Goal: Information Seeking & Learning: Learn about a topic

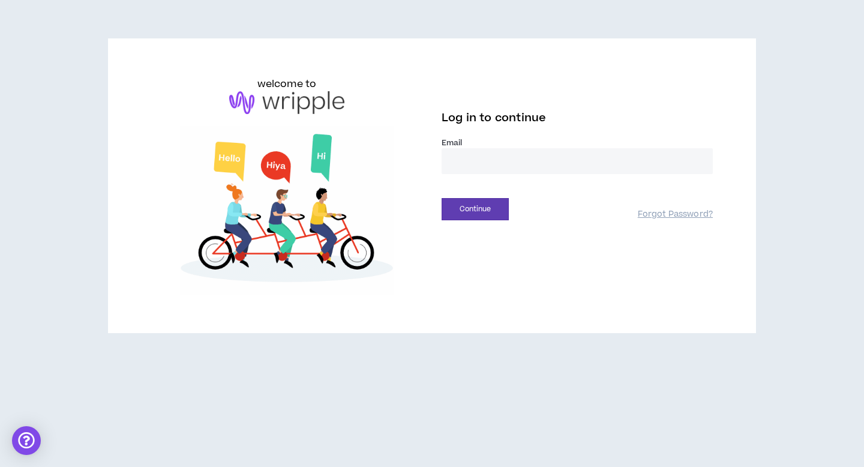
click at [555, 157] on input "email" at bounding box center [576, 161] width 271 height 26
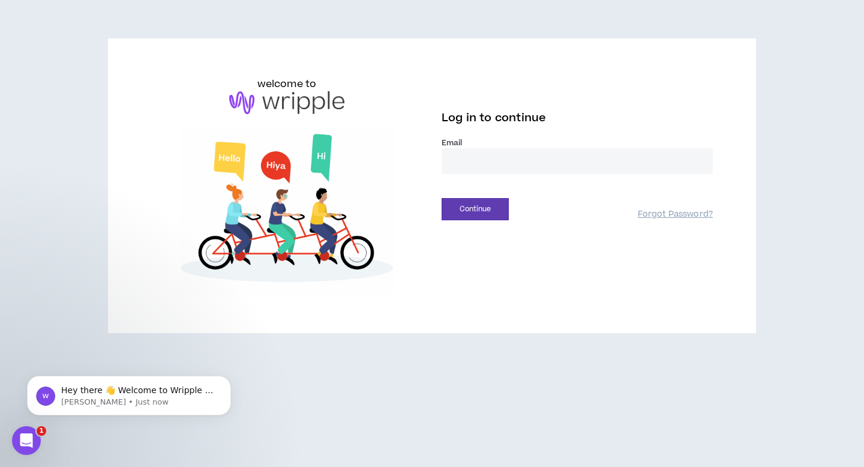
type input "**********"
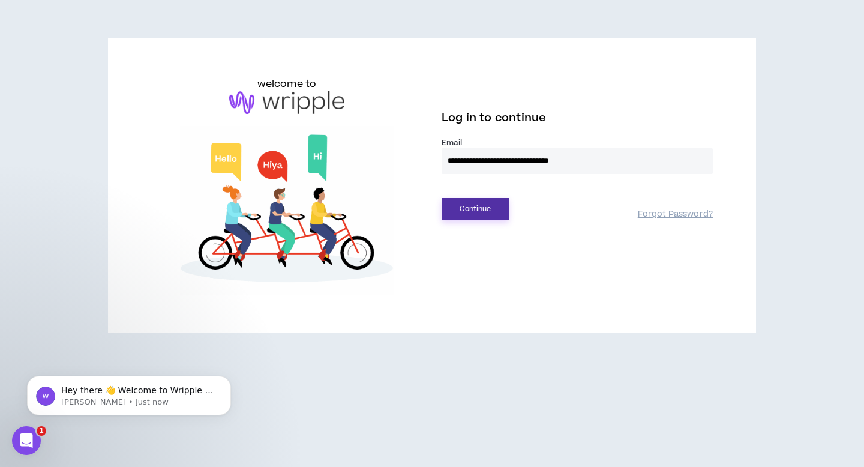
click at [491, 203] on button "Continue" at bounding box center [474, 209] width 67 height 22
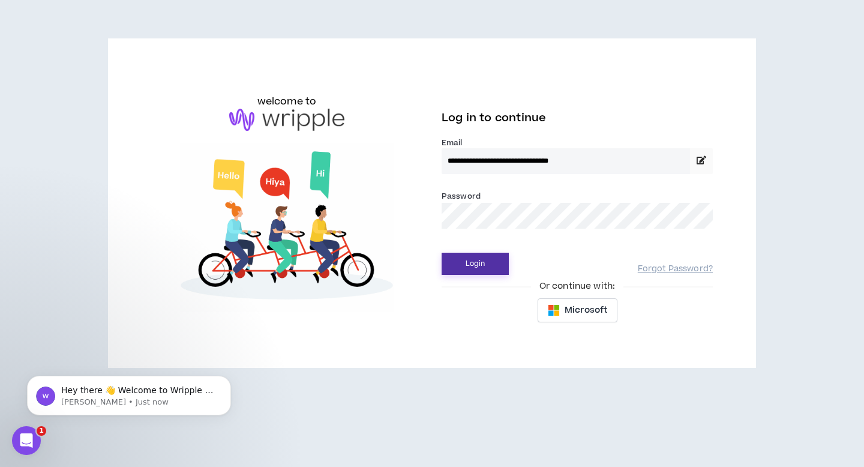
click at [472, 258] on button "Login" at bounding box center [474, 263] width 67 height 22
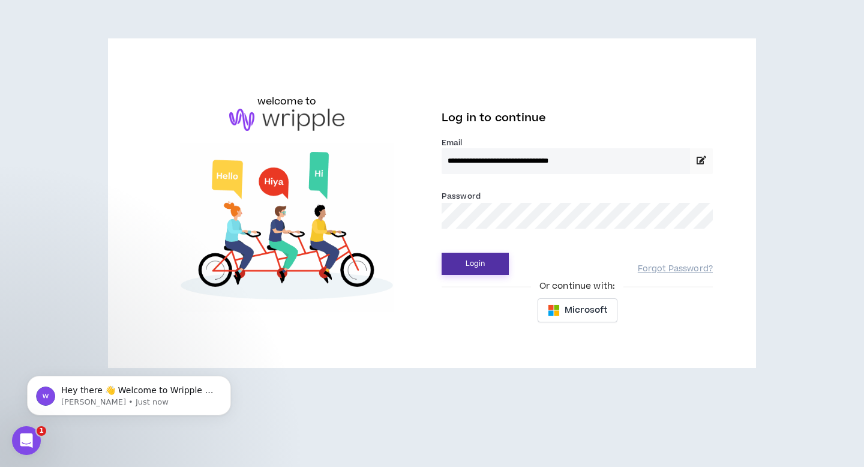
click at [481, 260] on button "Login" at bounding box center [474, 263] width 67 height 22
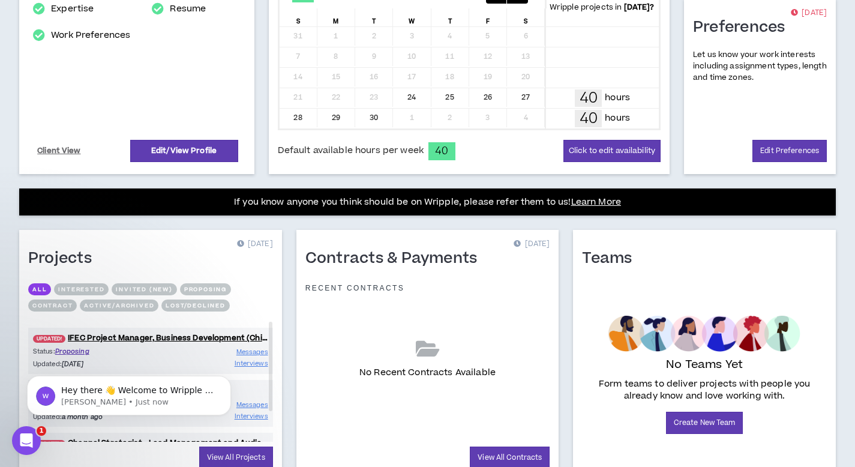
scroll to position [343, 0]
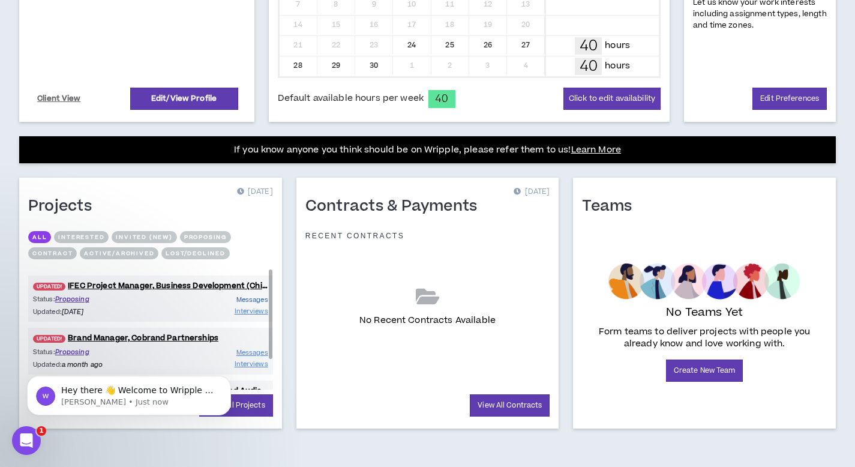
click at [255, 305] on link "Messages" at bounding box center [252, 299] width 32 height 11
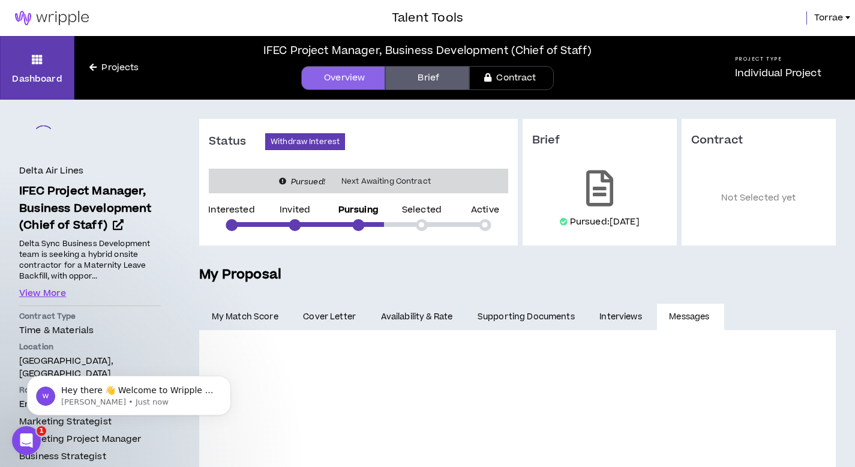
scroll to position [153, 0]
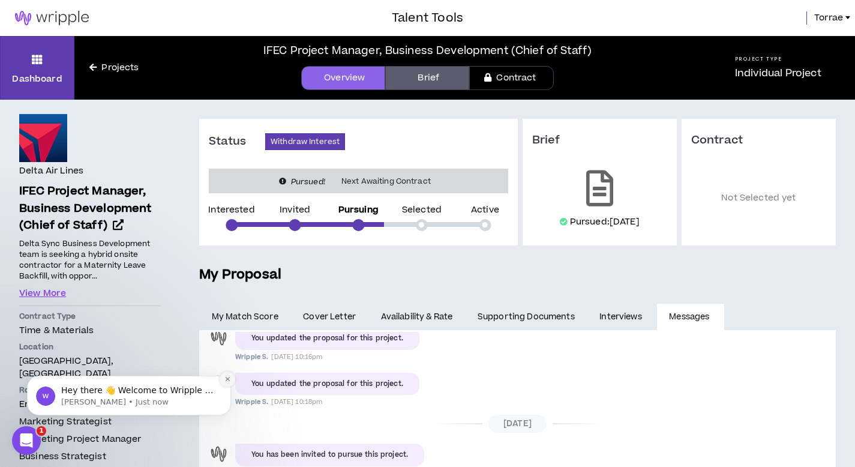
click at [226, 382] on icon "Dismiss notification" at bounding box center [227, 378] width 7 height 7
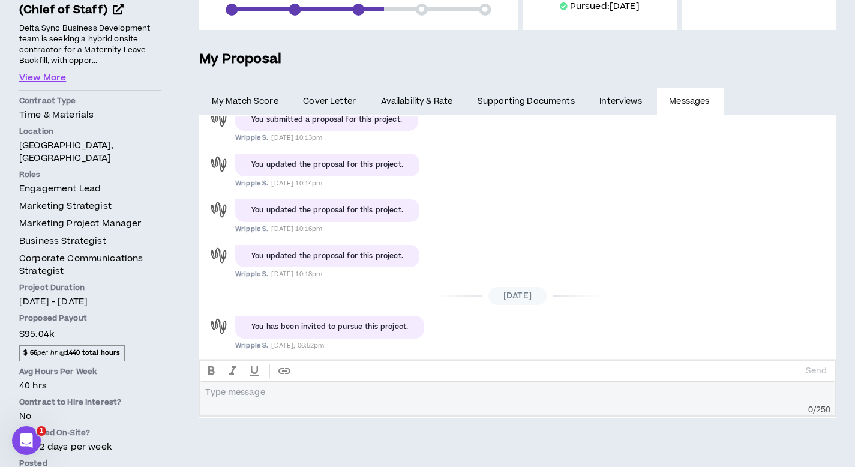
scroll to position [29, 0]
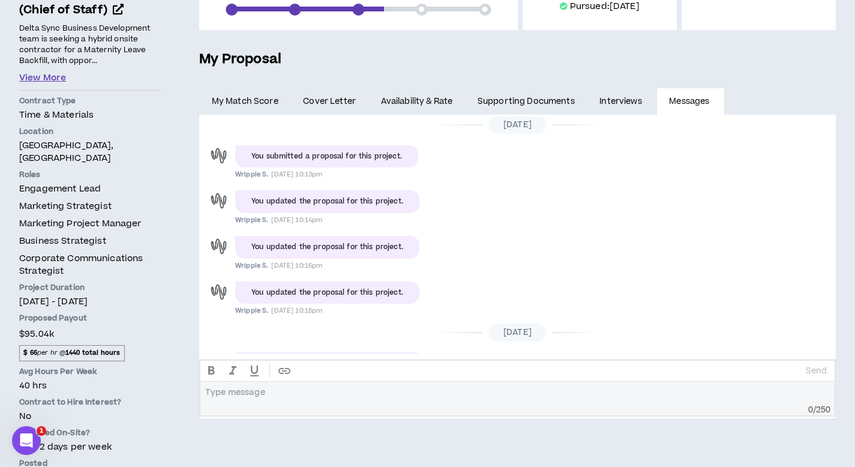
click at [37, 76] on button "View More" at bounding box center [42, 77] width 47 height 13
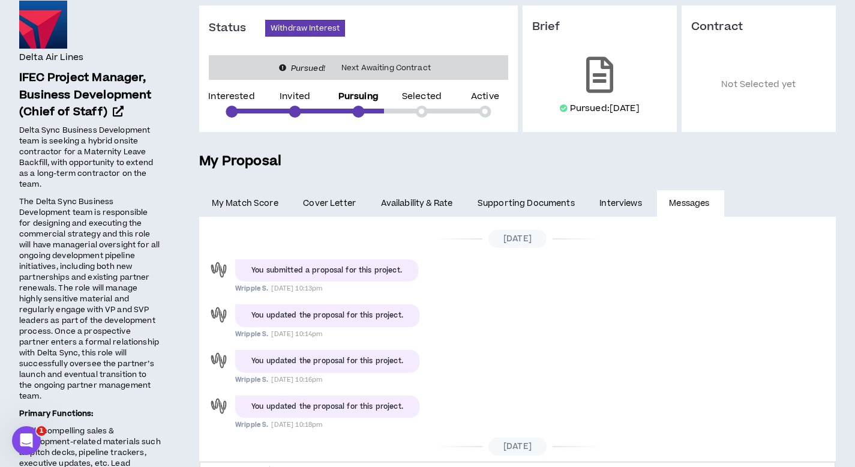
scroll to position [0, 0]
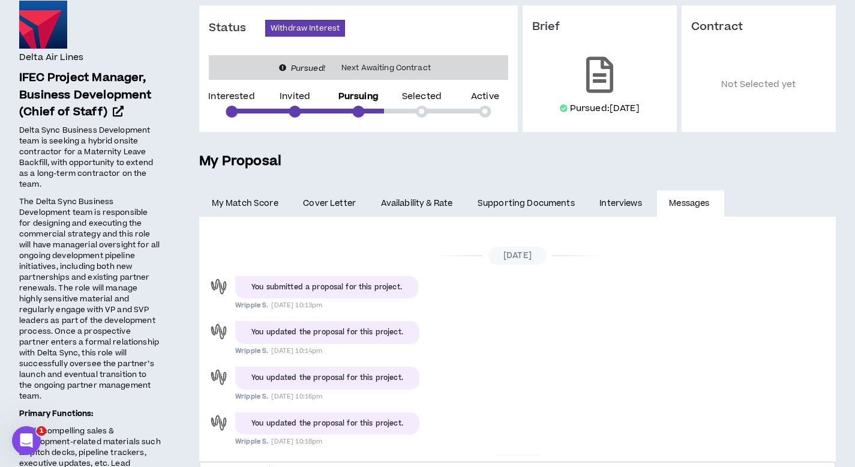
click at [620, 200] on link "Interviews" at bounding box center [622, 203] width 70 height 26
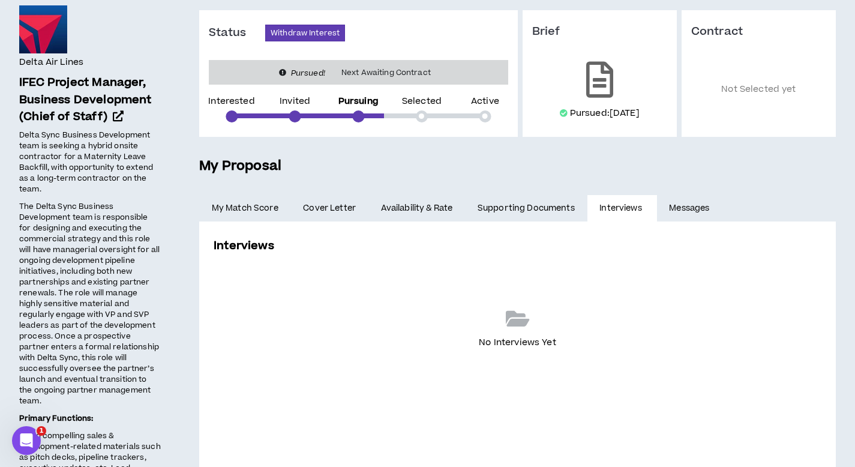
scroll to position [114, 0]
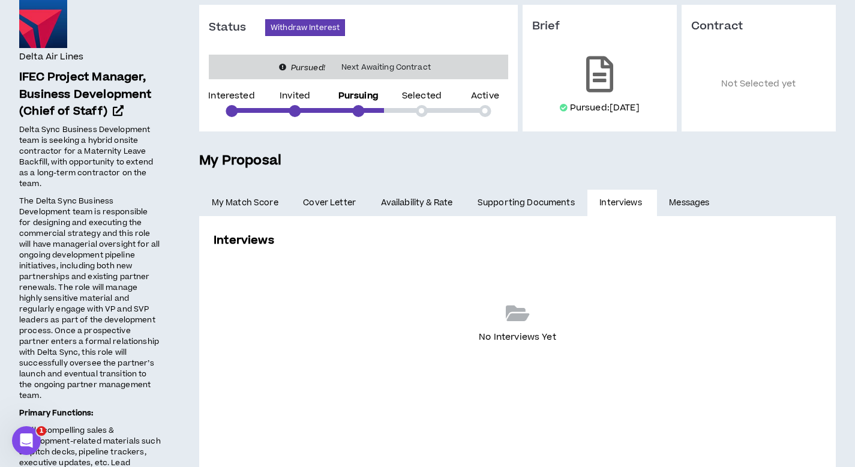
click at [509, 203] on link "Supporting Documents" at bounding box center [526, 202] width 122 height 26
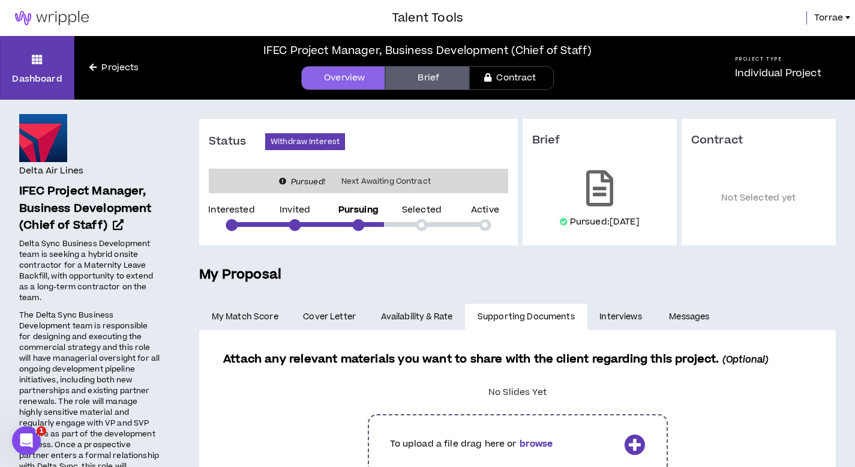
click at [419, 315] on link "Availability & Rate" at bounding box center [416, 316] width 97 height 26
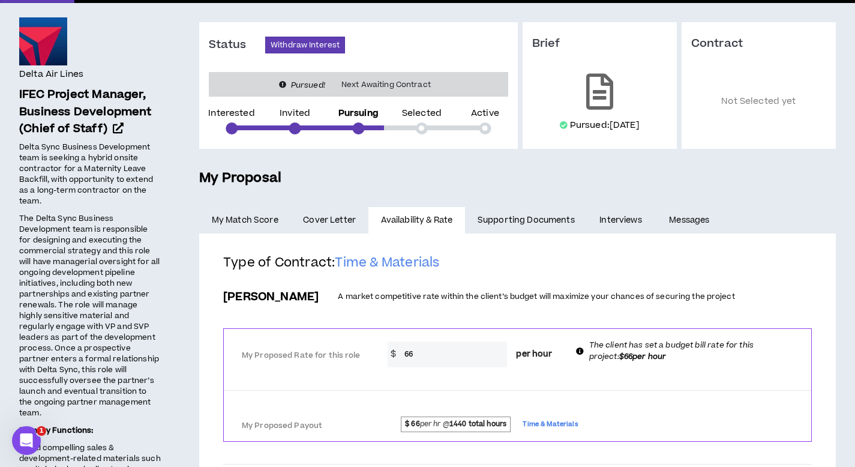
scroll to position [105, 0]
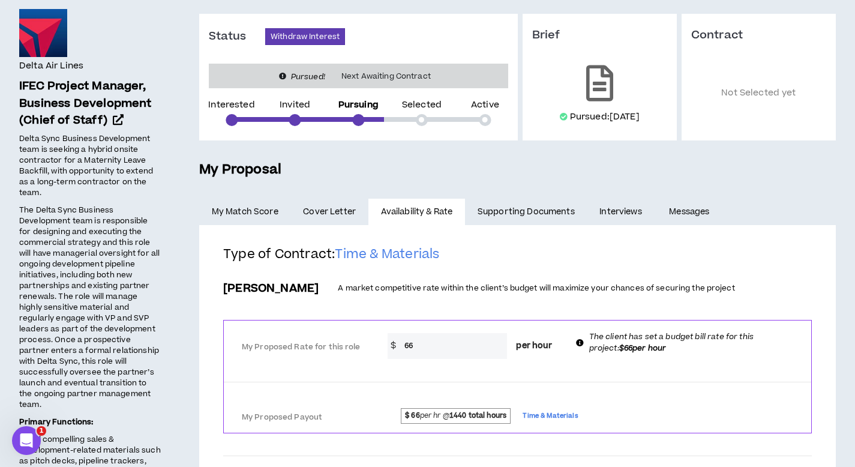
click at [329, 210] on span "Cover Letter" at bounding box center [329, 211] width 53 height 13
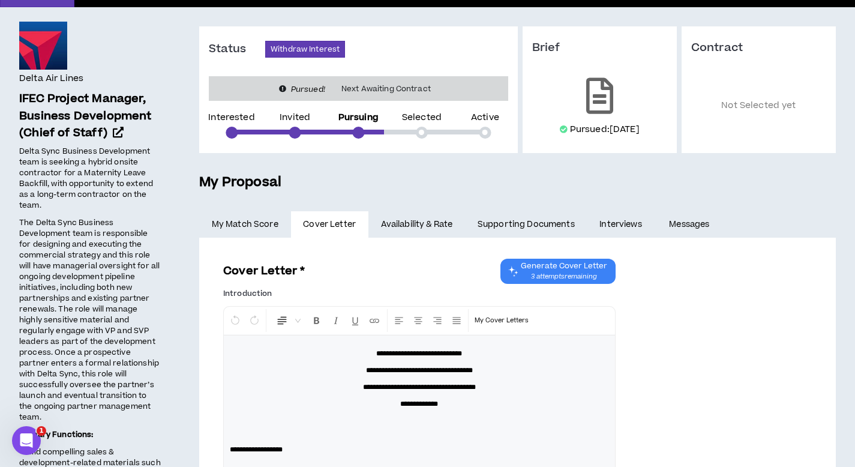
scroll to position [104, 0]
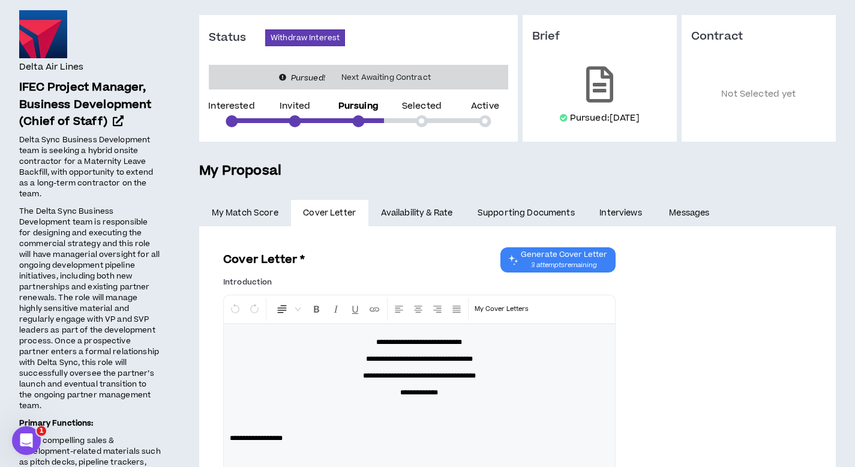
click at [228, 212] on link "My Match Score" at bounding box center [245, 213] width 92 height 26
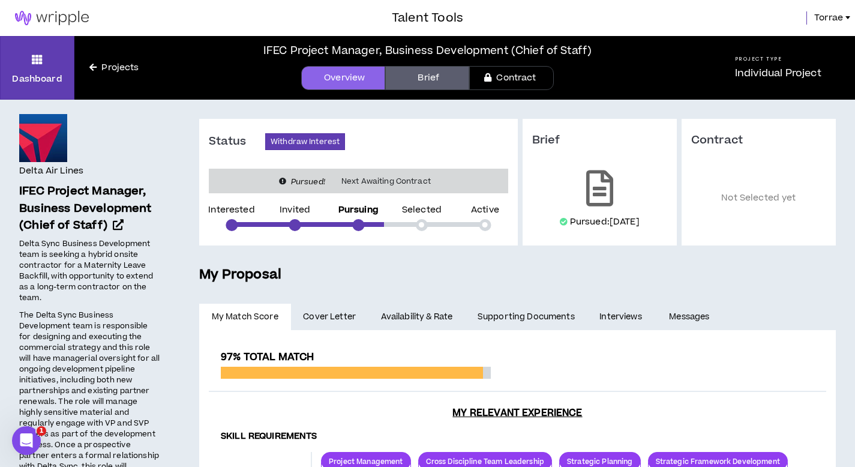
click at [398, 76] on link "Brief" at bounding box center [427, 78] width 84 height 24
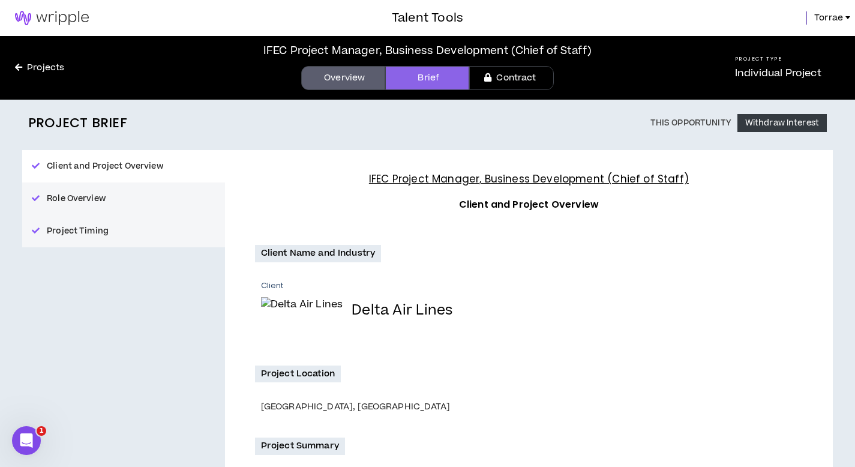
click at [17, 65] on icon at bounding box center [18, 67] width 7 height 8
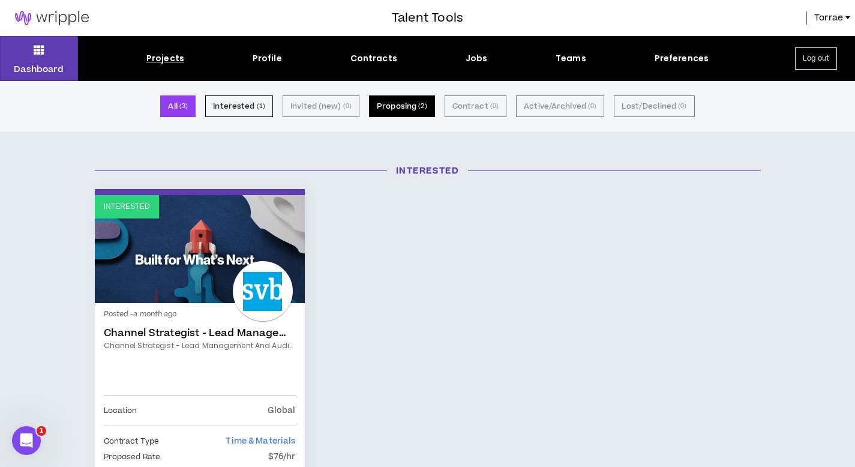
click at [397, 105] on button "Proposing ( 2 )" at bounding box center [402, 106] width 66 height 22
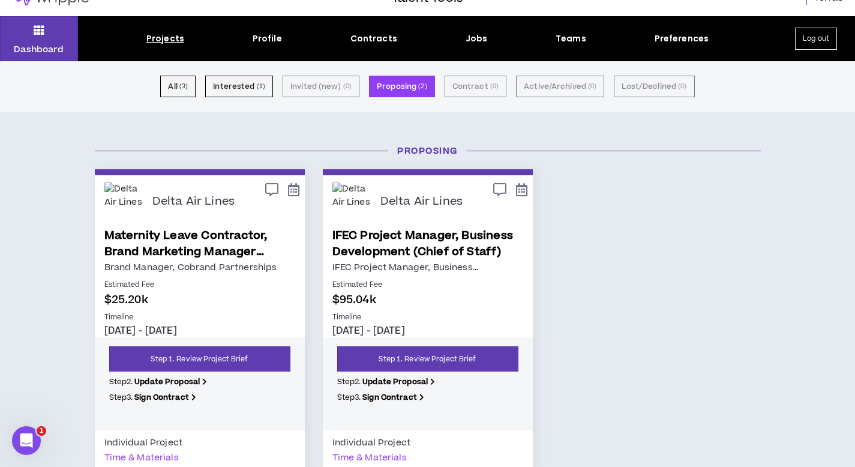
scroll to position [115, 0]
